Goal: Entertainment & Leisure: Consume media (video, audio)

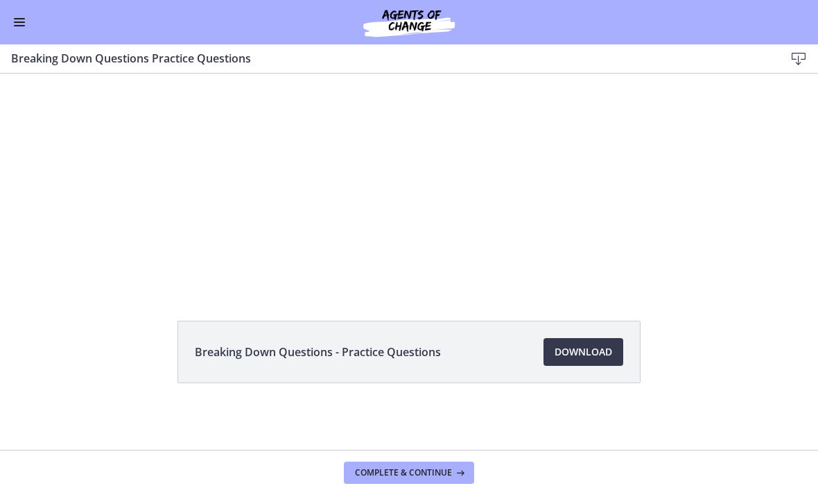
click at [466, 221] on div "Tap for sound @keyframes VOLUME_SMALL_WAVE_FLASH { 0% { opacity: 0; } 33% { opa…" at bounding box center [410, 128] width 592 height 275
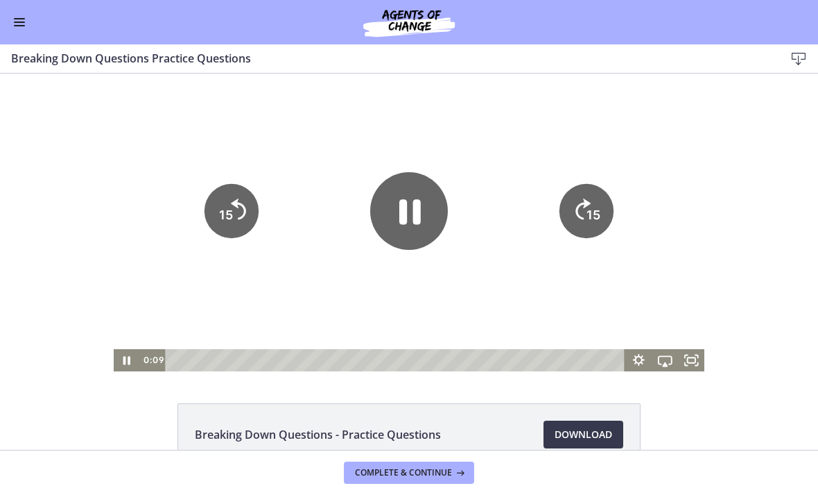
click at [476, 253] on div at bounding box center [410, 223] width 592 height 298
click at [349, 298] on div at bounding box center [410, 223] width 592 height 298
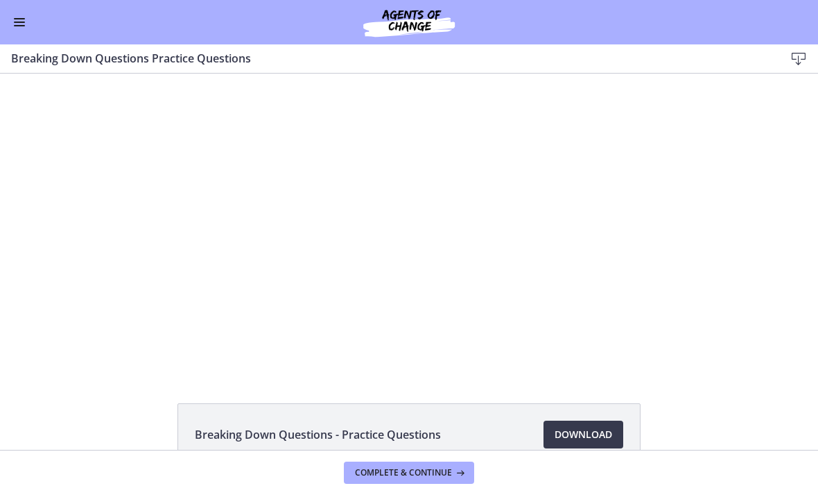
click at [395, 213] on div at bounding box center [410, 223] width 592 height 298
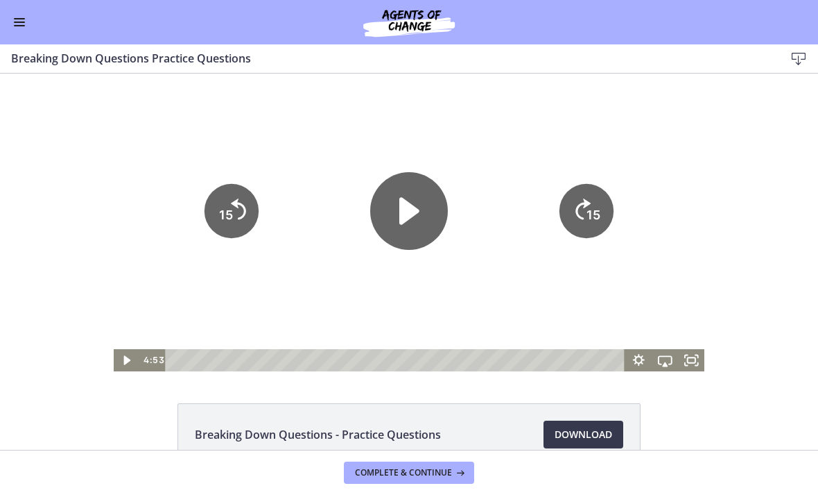
click at [395, 202] on icon "Play Video" at bounding box center [409, 211] width 78 height 78
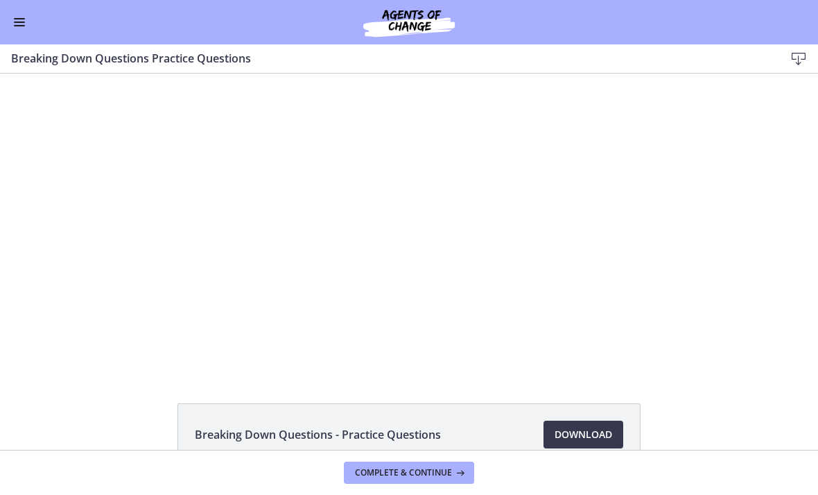
click at [414, 166] on div at bounding box center [410, 223] width 592 height 298
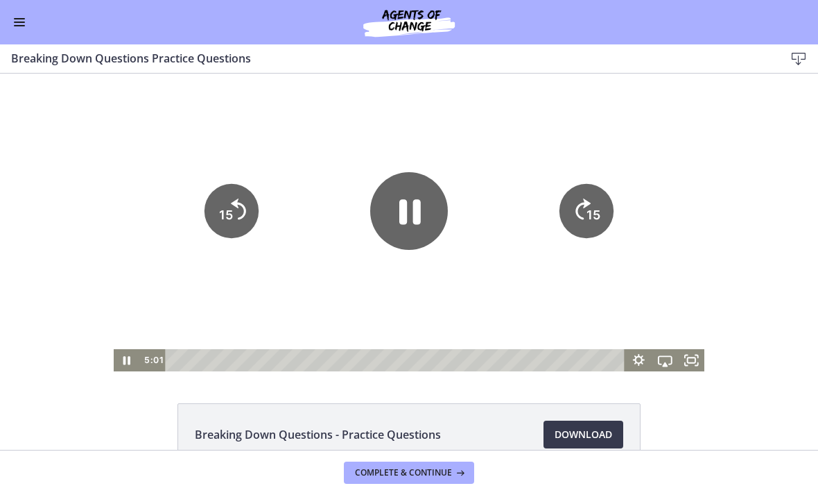
click at [397, 216] on icon "Pause" at bounding box center [409, 211] width 78 height 78
click at [402, 207] on icon "Play Video" at bounding box center [410, 211] width 20 height 27
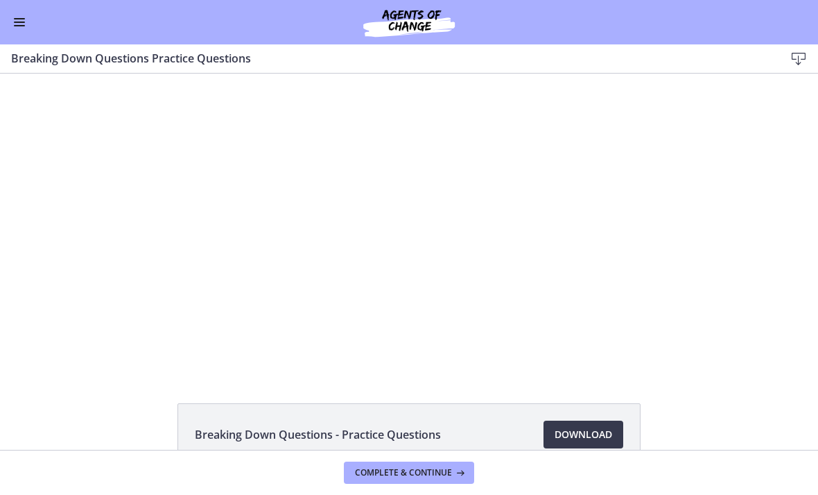
click at [597, 208] on div at bounding box center [410, 223] width 592 height 298
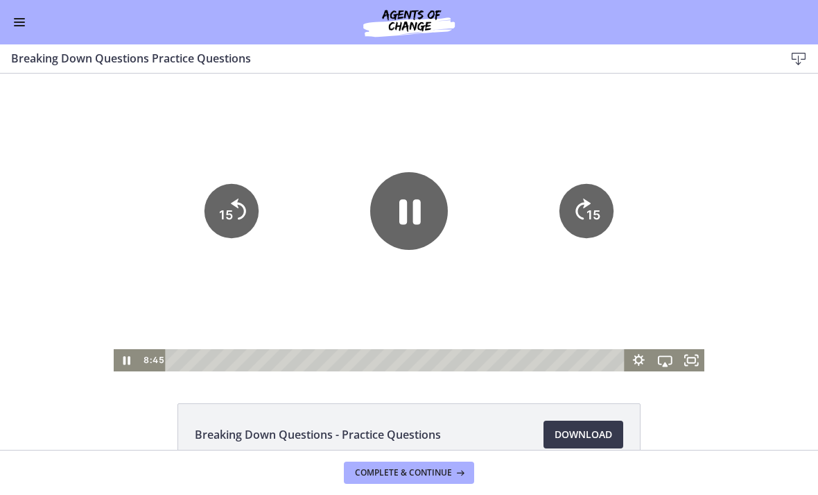
click at [616, 288] on div at bounding box center [410, 223] width 592 height 298
